Goal: Information Seeking & Learning: Learn about a topic

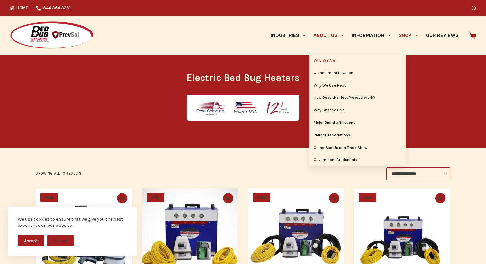
click at [324, 60] on link "Who We Are" at bounding box center [357, 61] width 96 height 12
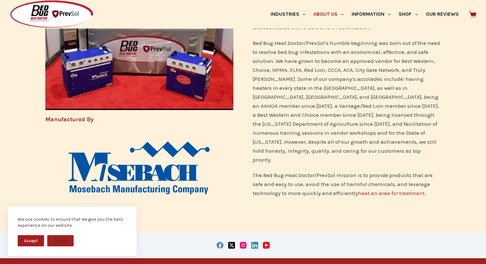
scroll to position [263, 0]
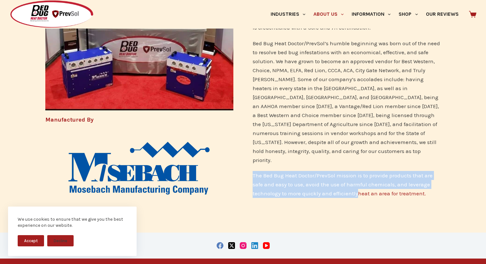
drag, startPoint x: 356, startPoint y: 169, endPoint x: 250, endPoint y: 150, distance: 108.4
click at [250, 150] on div "Bed Bug Heat Doctor/PrevSol is a family owned and operated business that was fo…" at bounding box center [346, 69] width 207 height 290
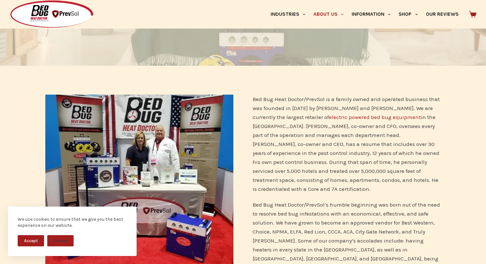
click at [275, 140] on p "Bed Bug Heat Doctor/PrevSol is a family owned and operated business that was fo…" at bounding box center [347, 144] width 188 height 99
click at [278, 157] on p "Bed Bug Heat Doctor/PrevSol is a family owned and operated business that was fo…" at bounding box center [347, 144] width 188 height 99
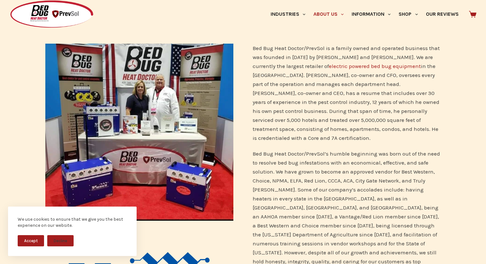
scroll to position [149, 0]
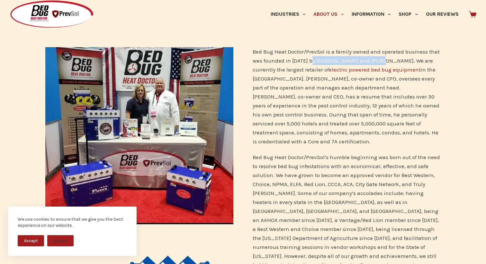
drag, startPoint x: 380, startPoint y: 60, endPoint x: 311, endPoint y: 61, distance: 68.4
click at [311, 61] on p "Bed Bug Heat Doctor/PrevSol is a family owned and operated business that was fo…" at bounding box center [347, 96] width 188 height 99
copy p "Jeff and Shelly Zimmerman"
click at [279, 138] on div "Bed Bug Heat Doctor/PrevSol is a family owned and operated business that was fo…" at bounding box center [346, 183] width 207 height 290
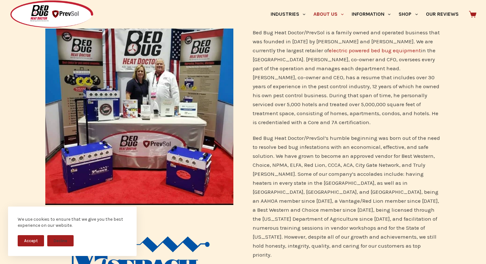
scroll to position [155, 0]
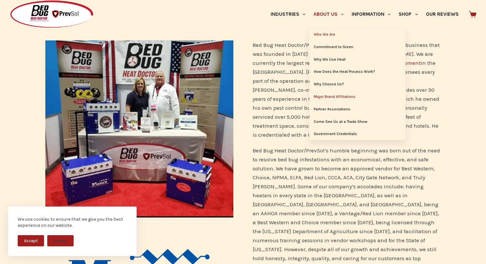
click at [344, 94] on link "Major Brand Affiliations" at bounding box center [357, 97] width 96 height 12
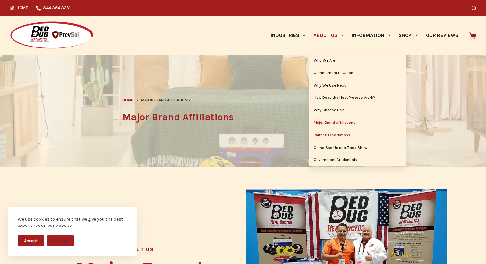
click at [337, 133] on link "Partner Associations" at bounding box center [357, 135] width 96 height 12
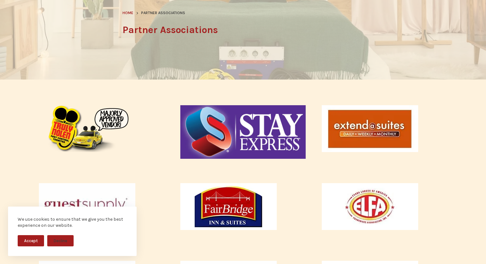
scroll to position [4, 0]
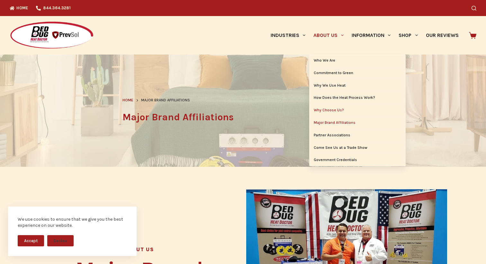
click at [335, 108] on link "Why Choose Us?" at bounding box center [357, 110] width 96 height 12
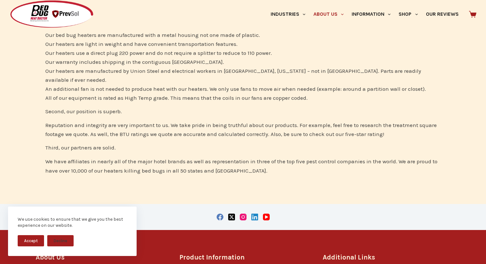
scroll to position [233, 0]
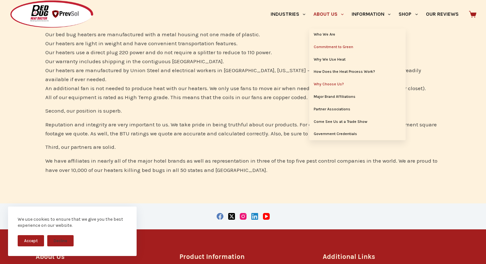
click at [340, 48] on link "Commitment to Green" at bounding box center [357, 47] width 96 height 12
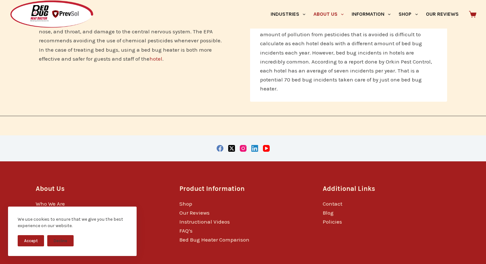
scroll to position [510, 0]
